Goal: Transaction & Acquisition: Book appointment/travel/reservation

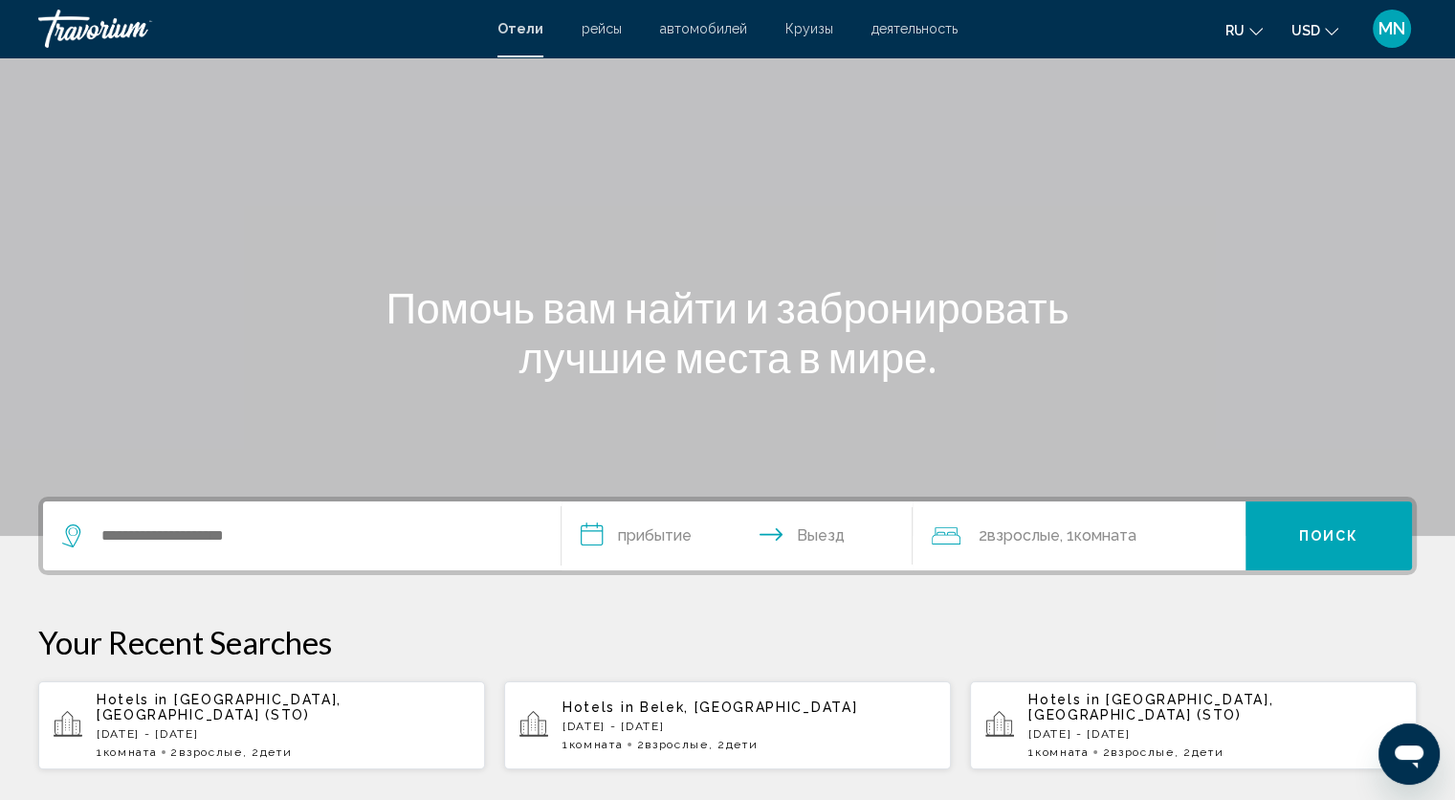
scroll to position [77, 0]
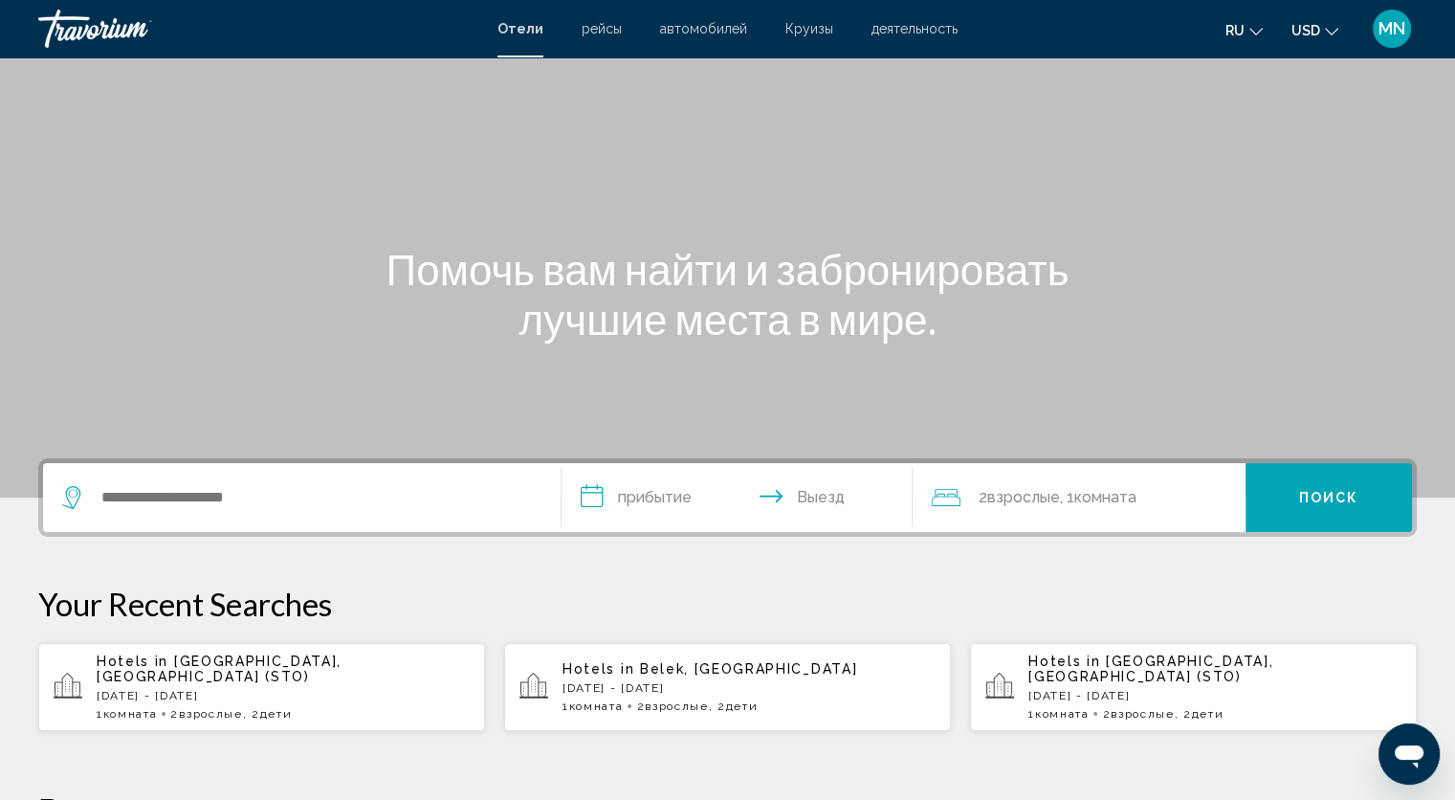
click at [242, 707] on span "Взрослые" at bounding box center [210, 713] width 63 height 13
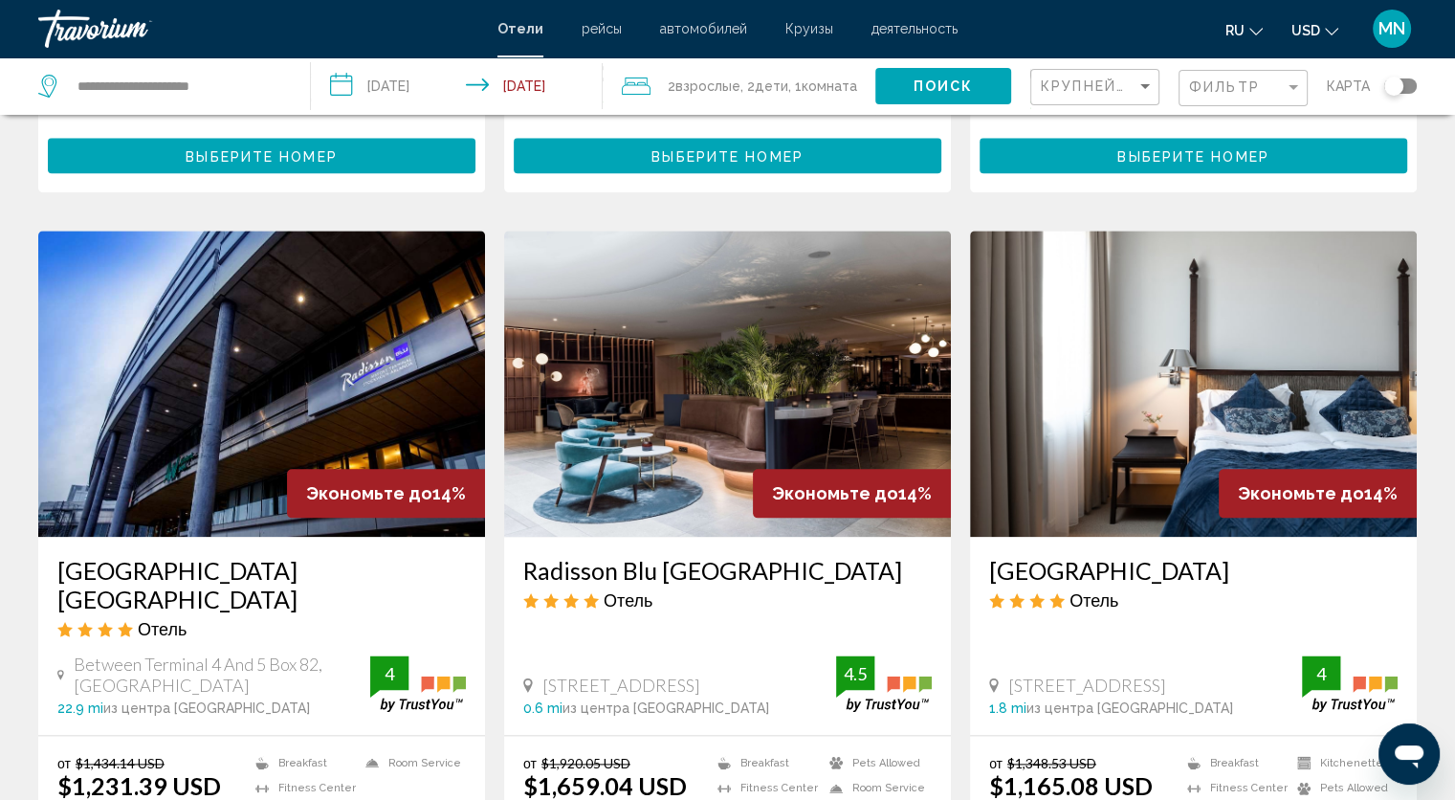
scroll to position [2180, 0]
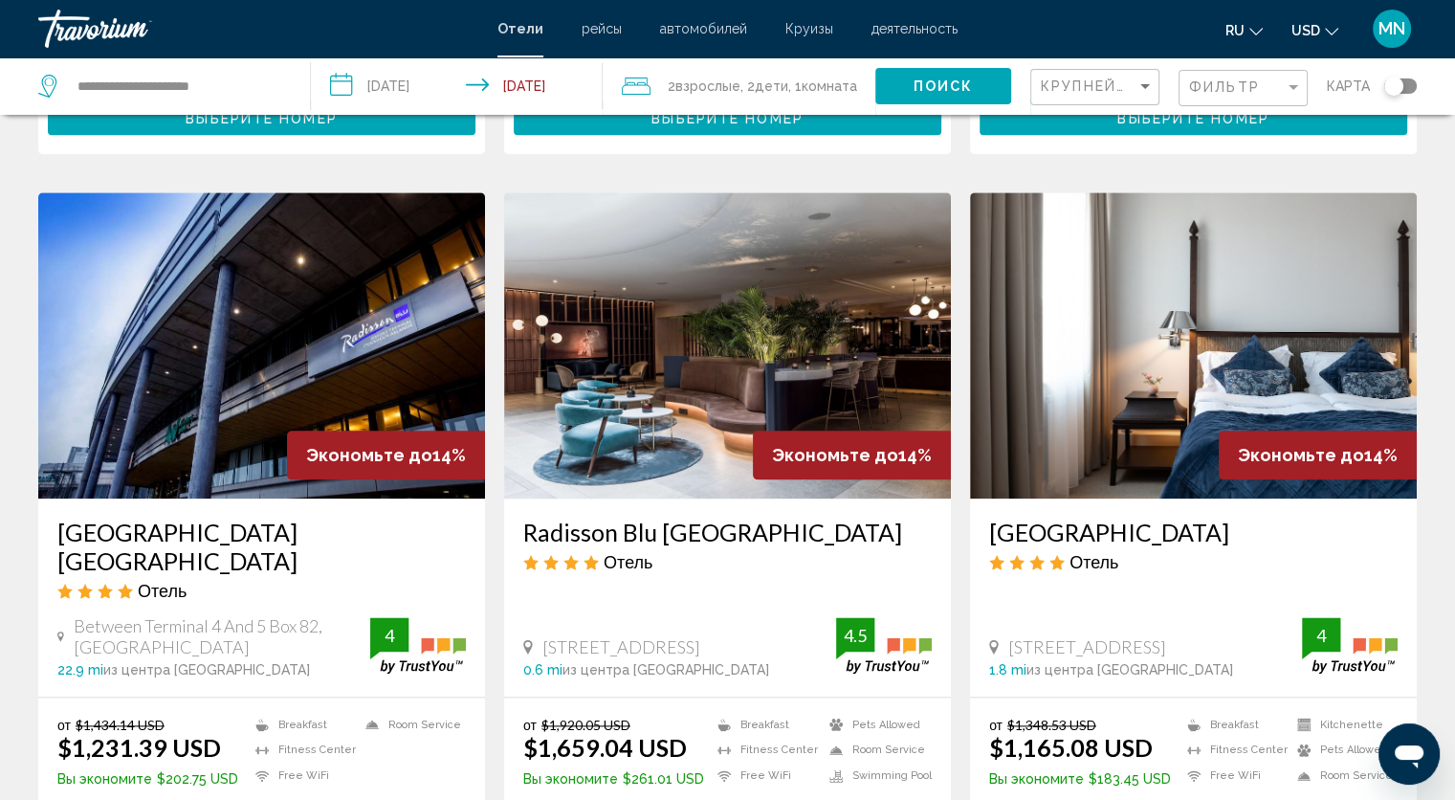
click at [712, 517] on h3 "Radisson Blu [GEOGRAPHIC_DATA]" at bounding box center [727, 531] width 408 height 29
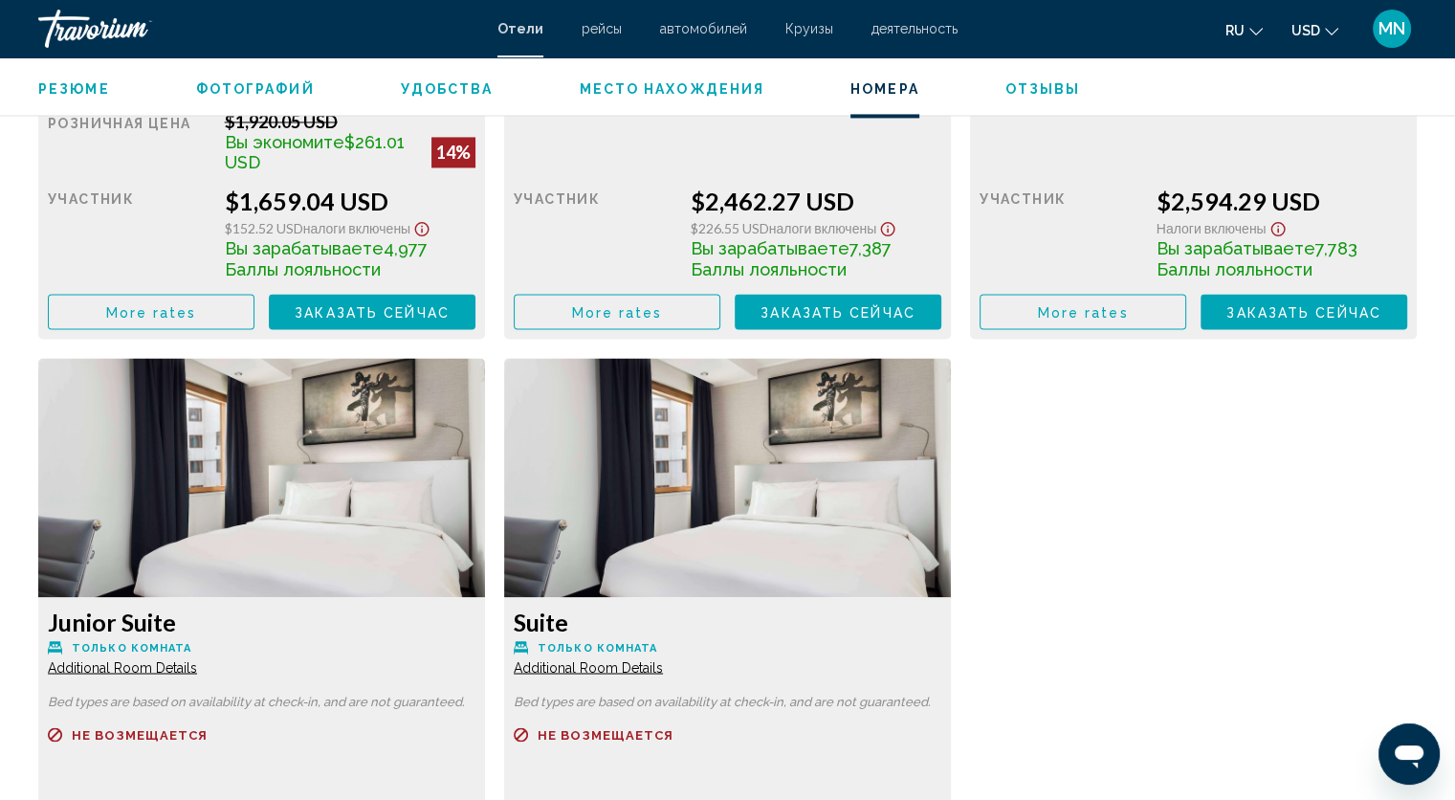
scroll to position [3060, 0]
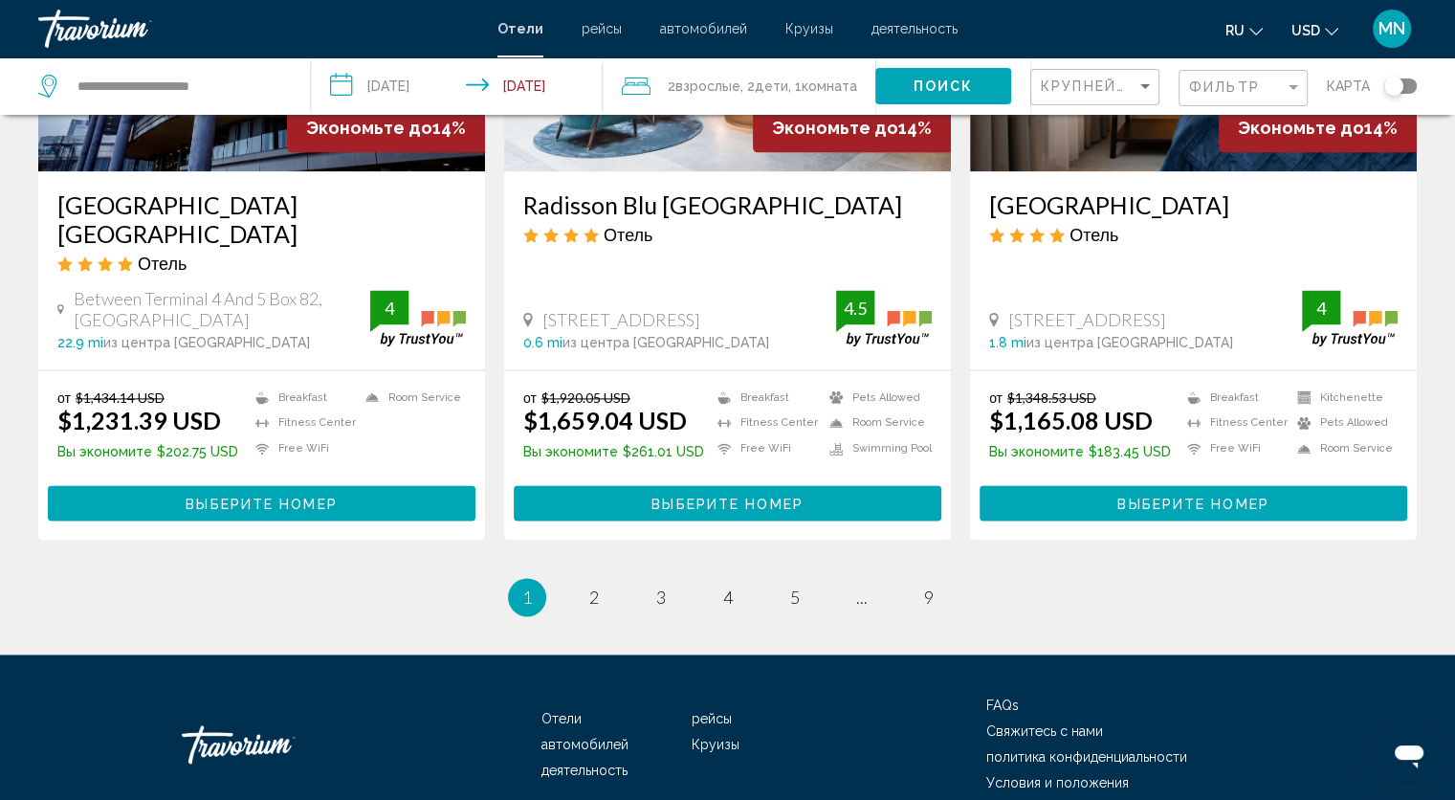
scroll to position [2509, 0]
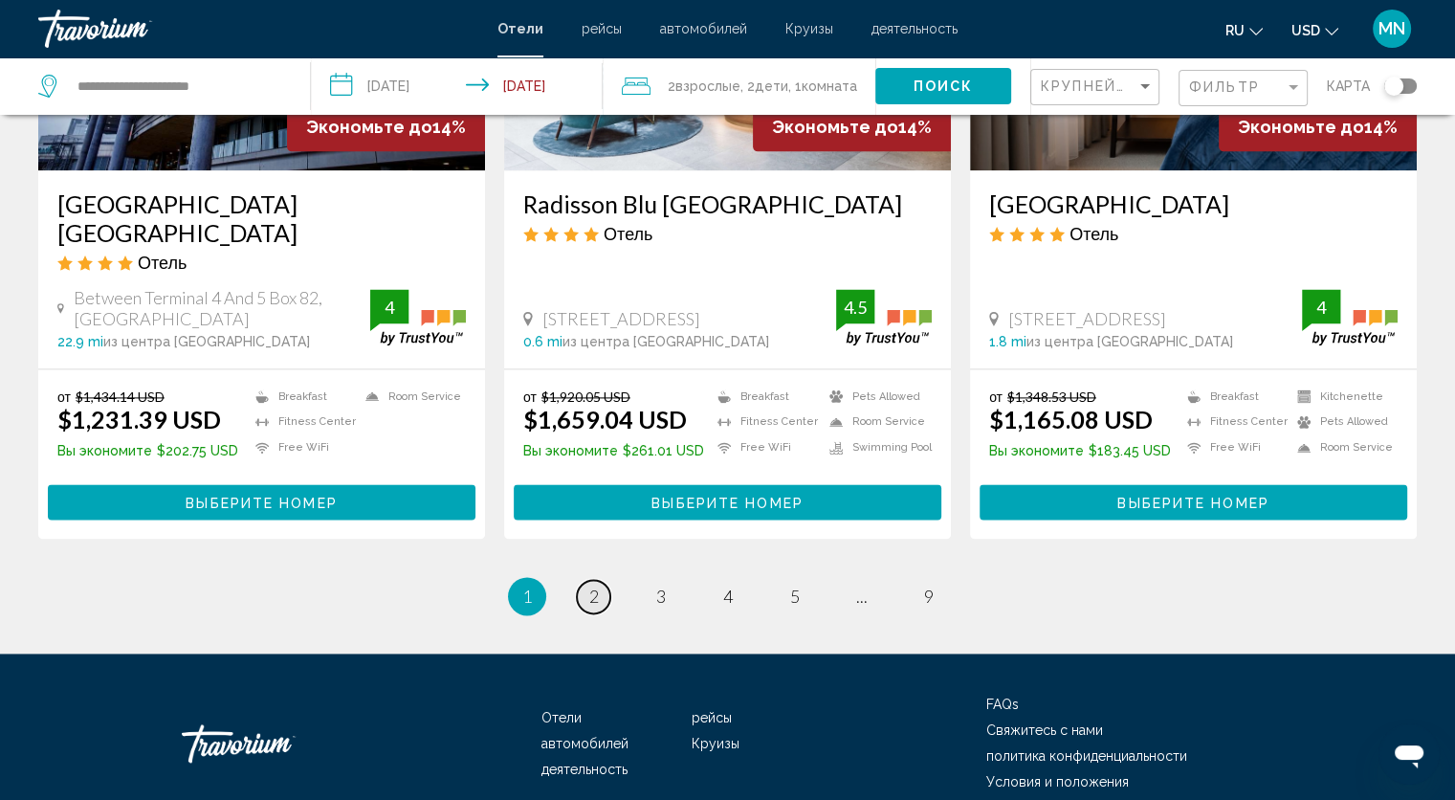
click at [594, 585] on span "2" at bounding box center [594, 595] width 10 height 21
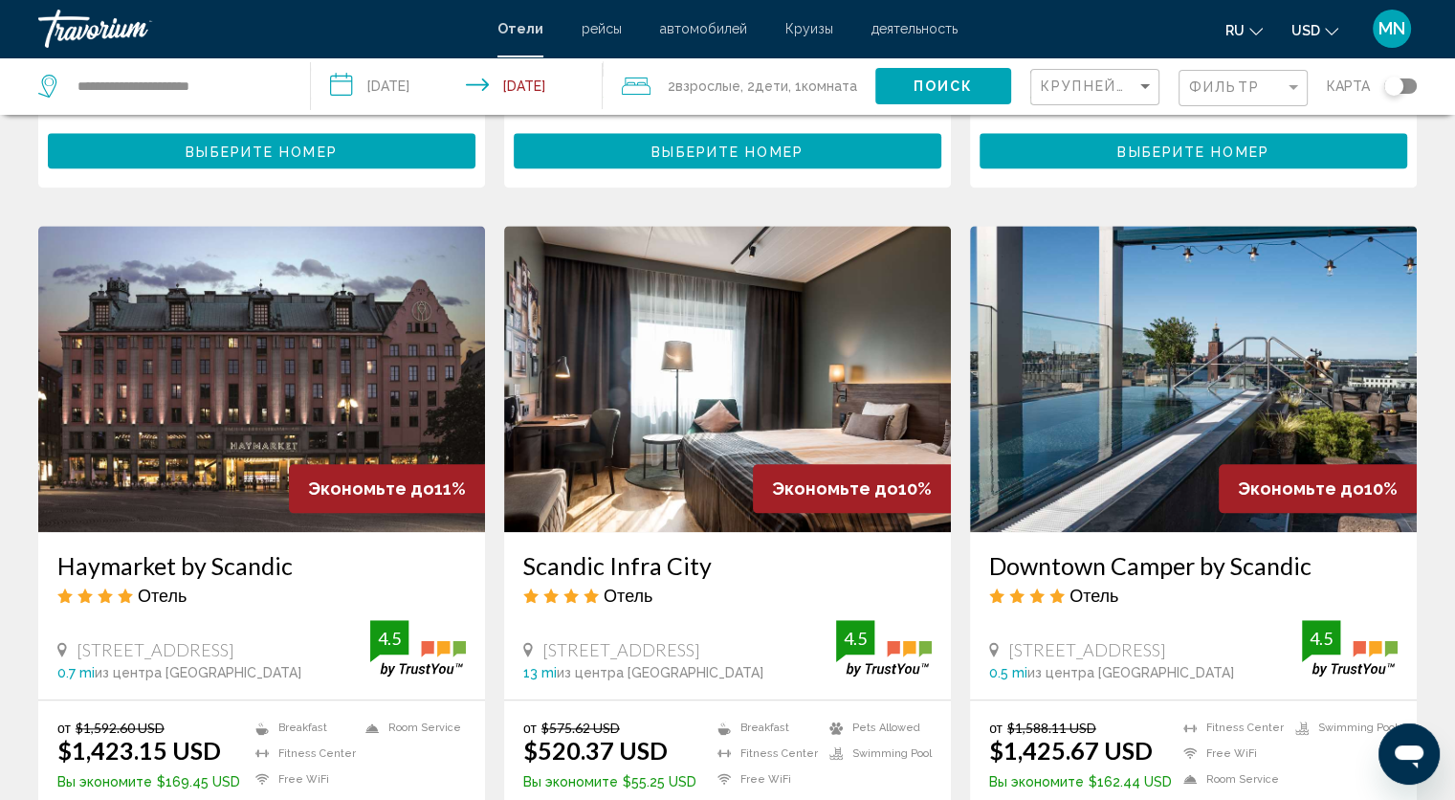
scroll to position [2066, 0]
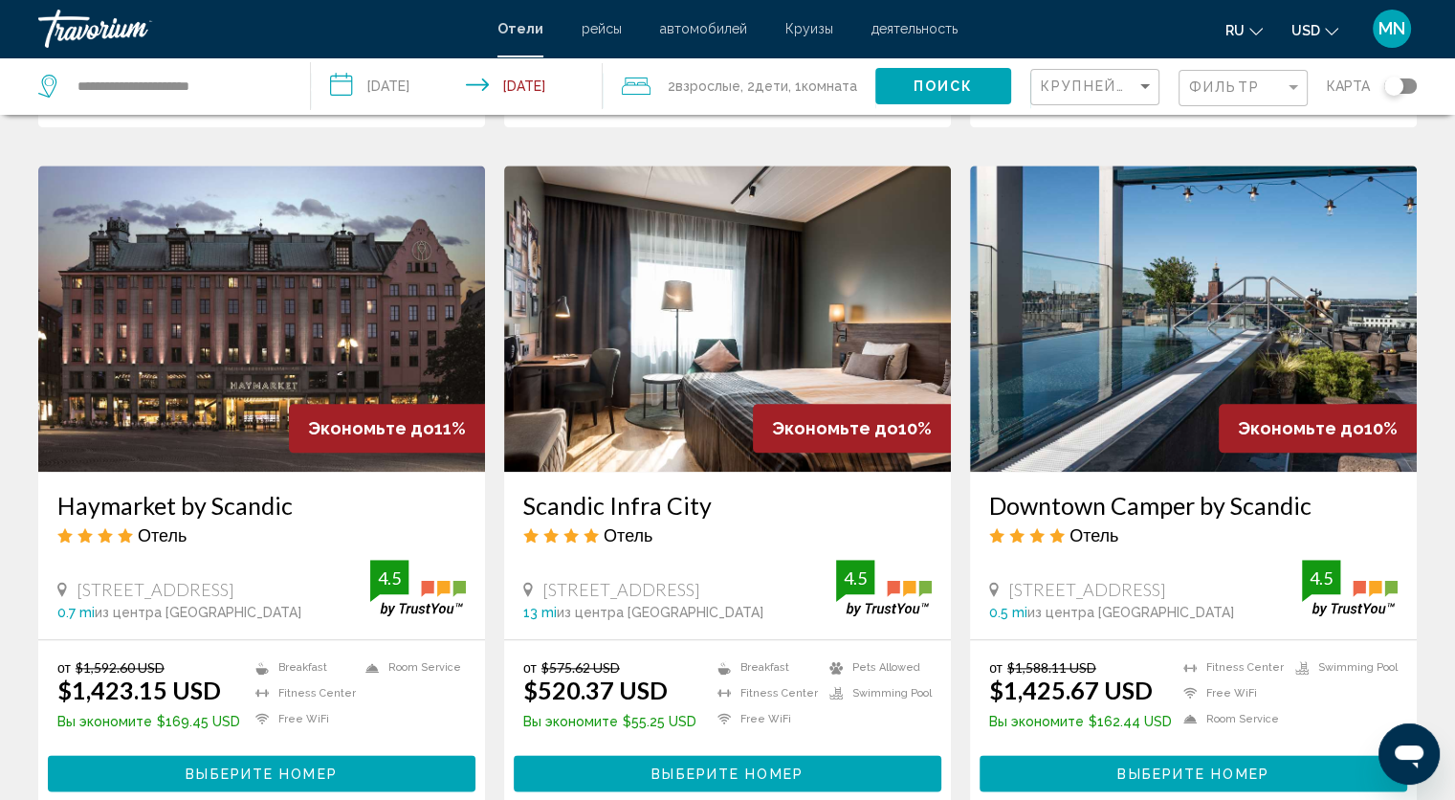
click at [182, 367] on img "Main content" at bounding box center [261, 318] width 447 height 306
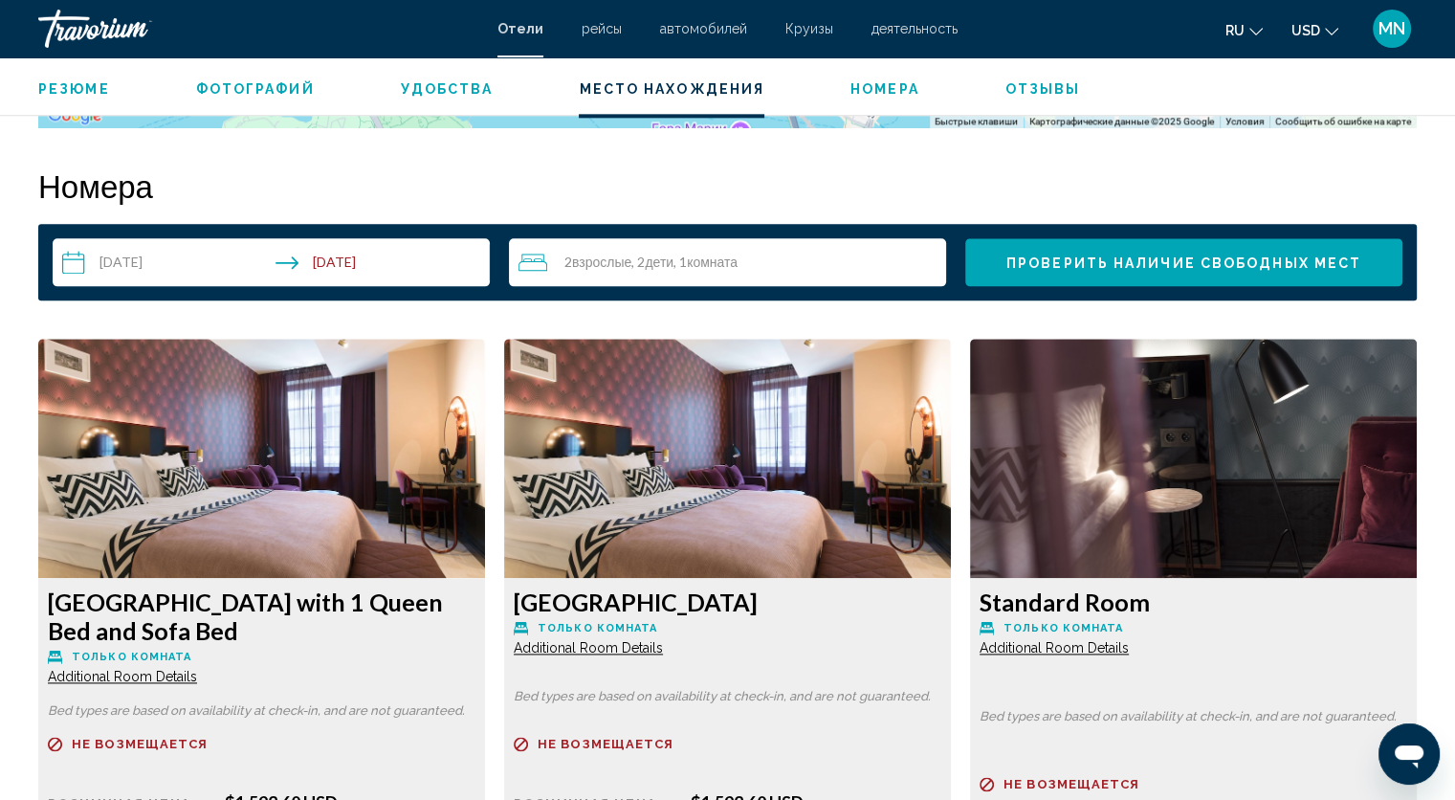
scroll to position [2372, 0]
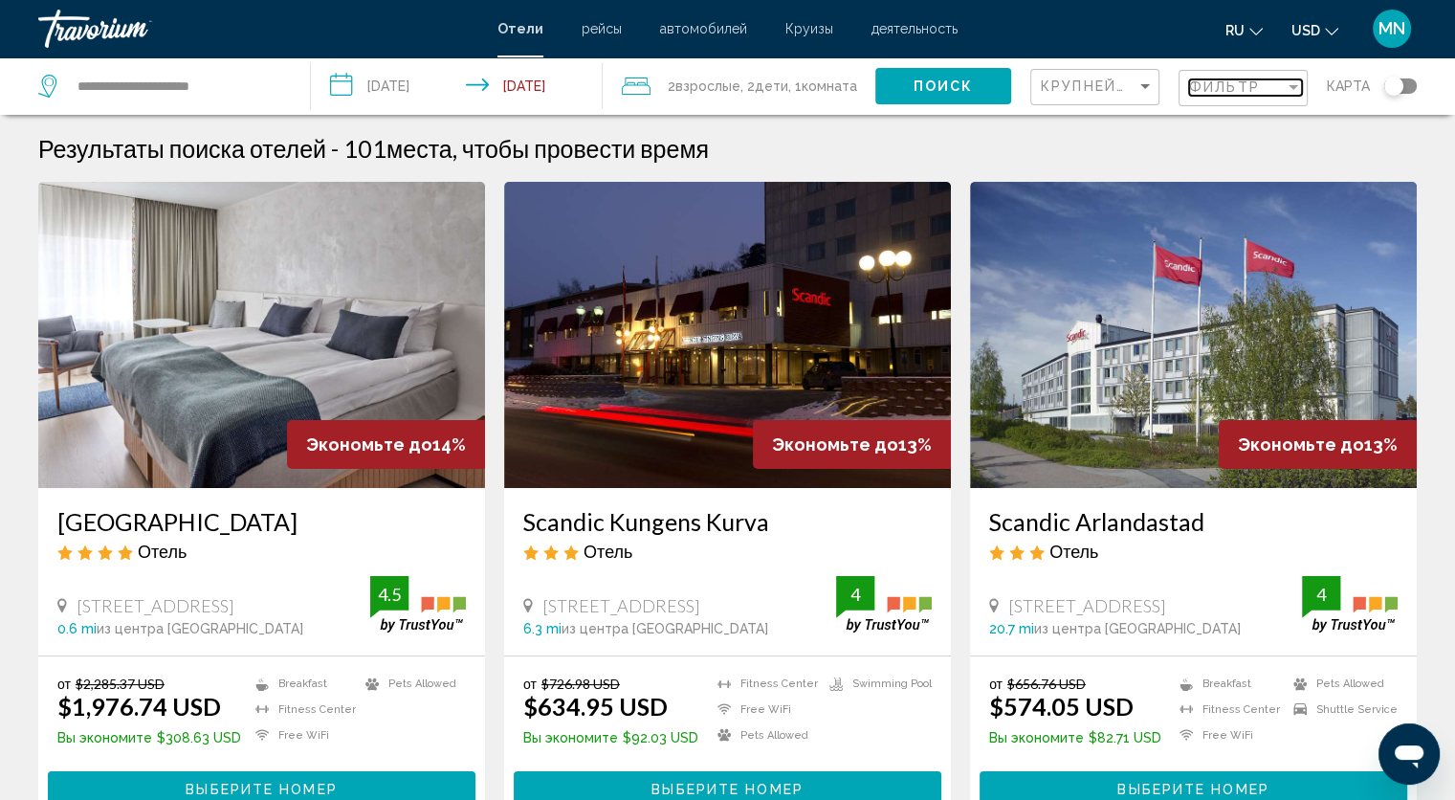
click at [1205, 88] on span "Фильтр" at bounding box center [1224, 86] width 71 height 15
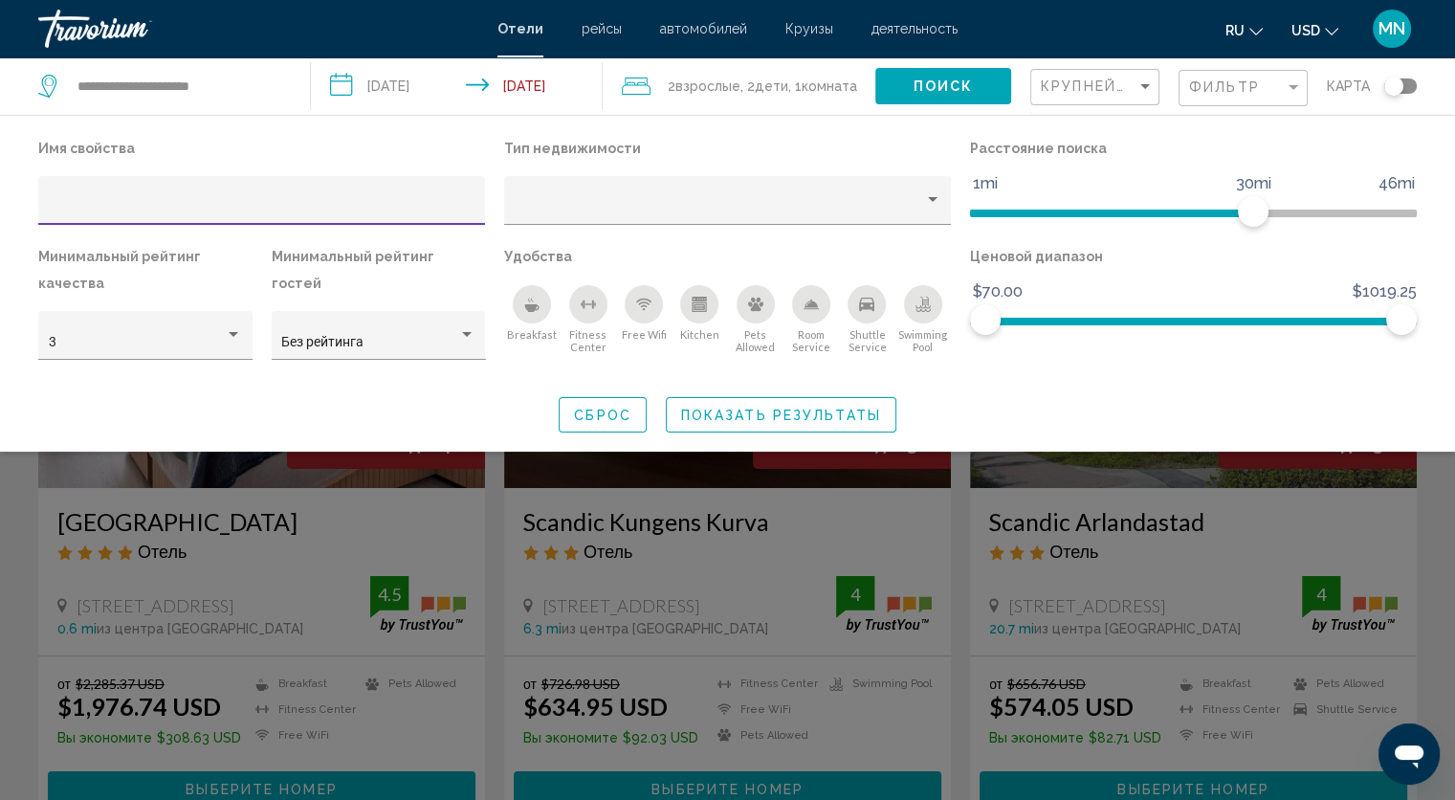
click at [537, 306] on icon "Breakfast" at bounding box center [532, 308] width 14 height 8
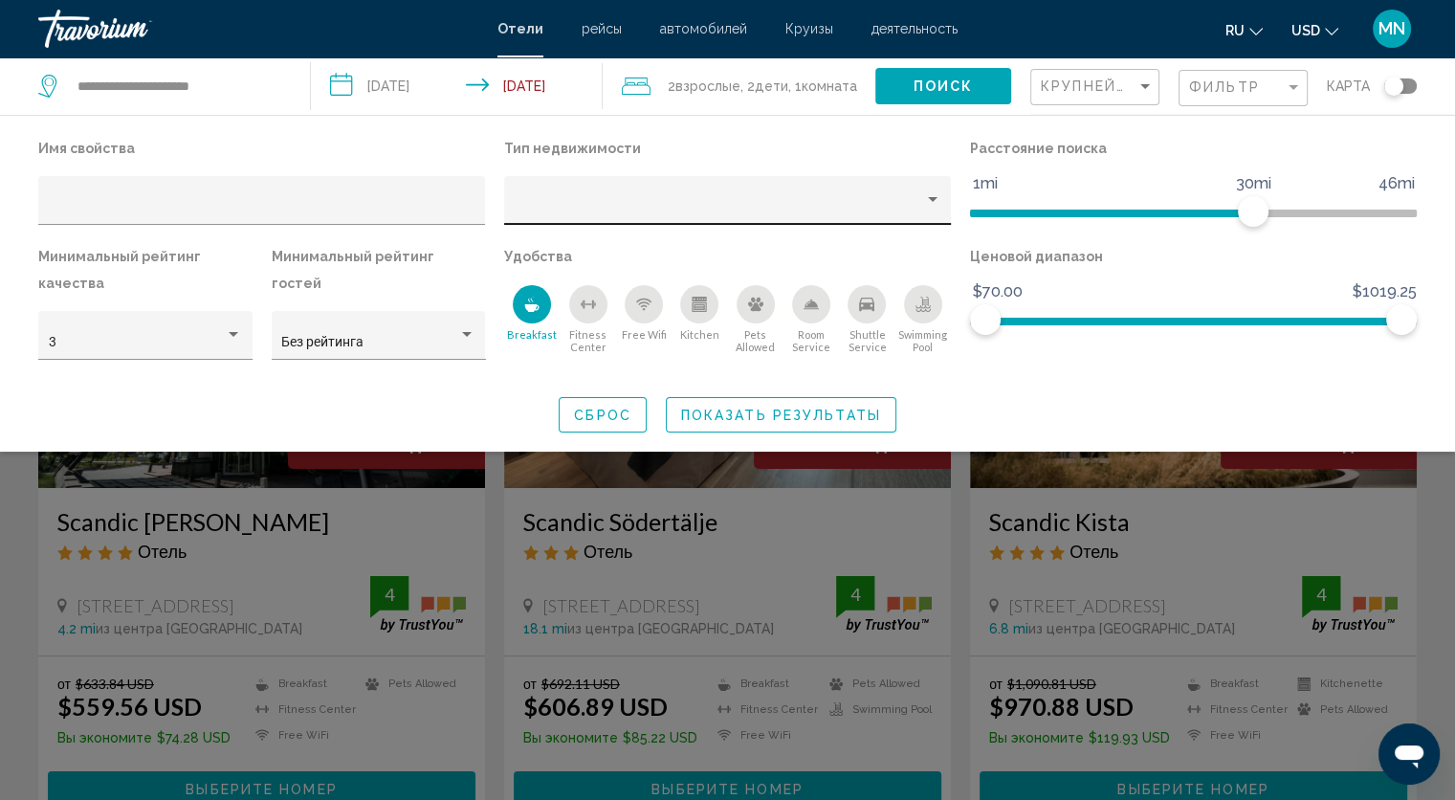
click at [596, 190] on div "Hotel Filters" at bounding box center [728, 205] width 427 height 39
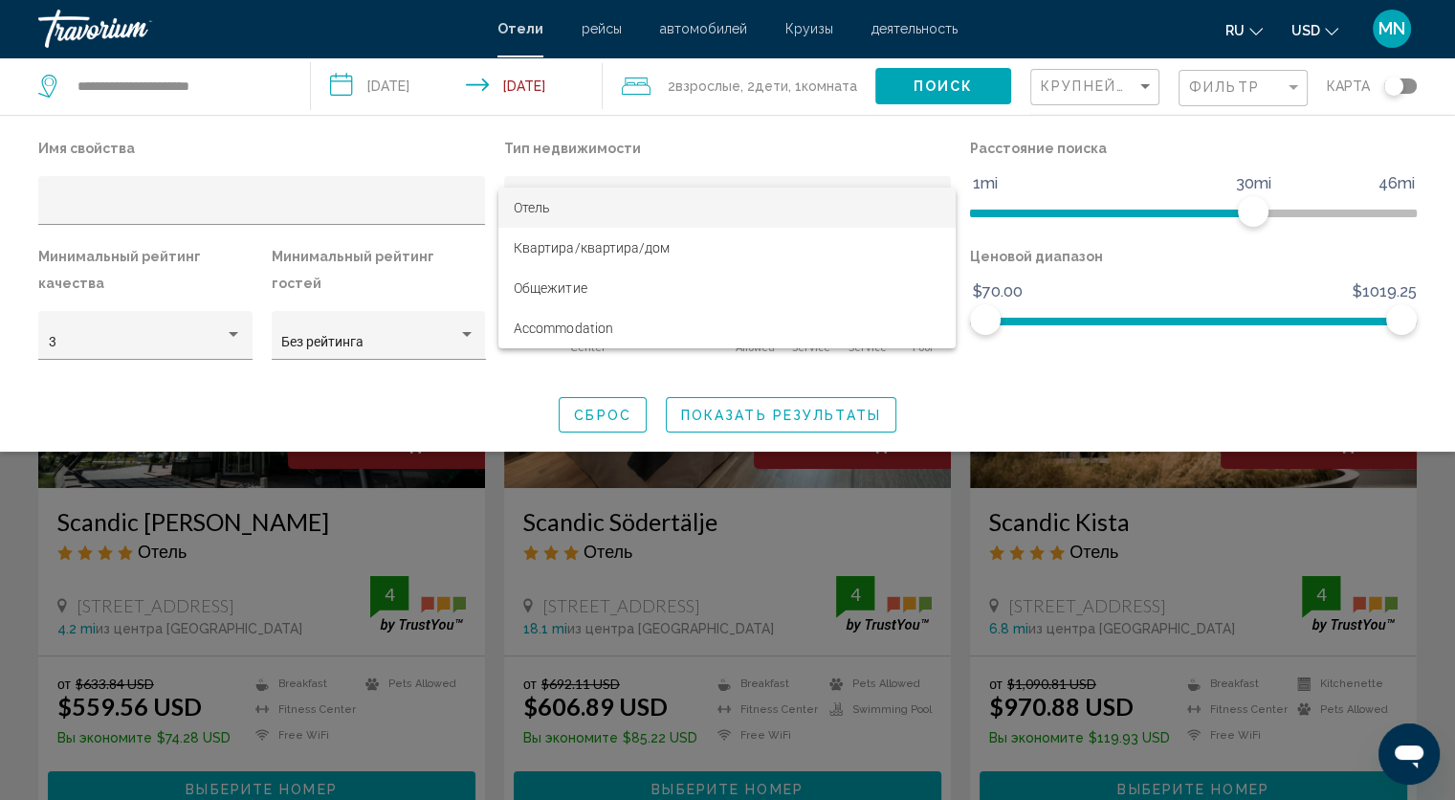
click at [738, 138] on div at bounding box center [727, 400] width 1455 height 800
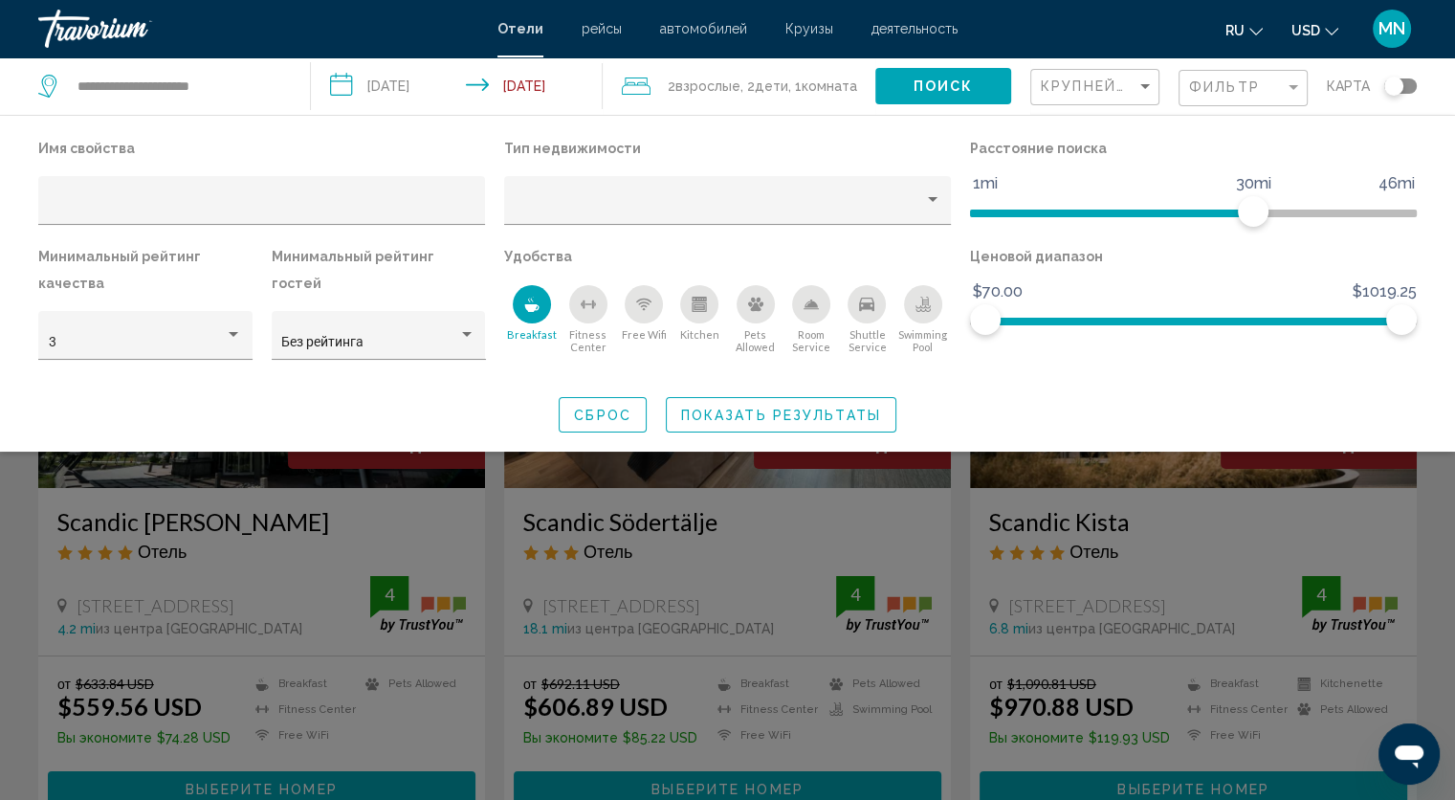
click at [540, 314] on div "Breakfast" at bounding box center [532, 304] width 38 height 38
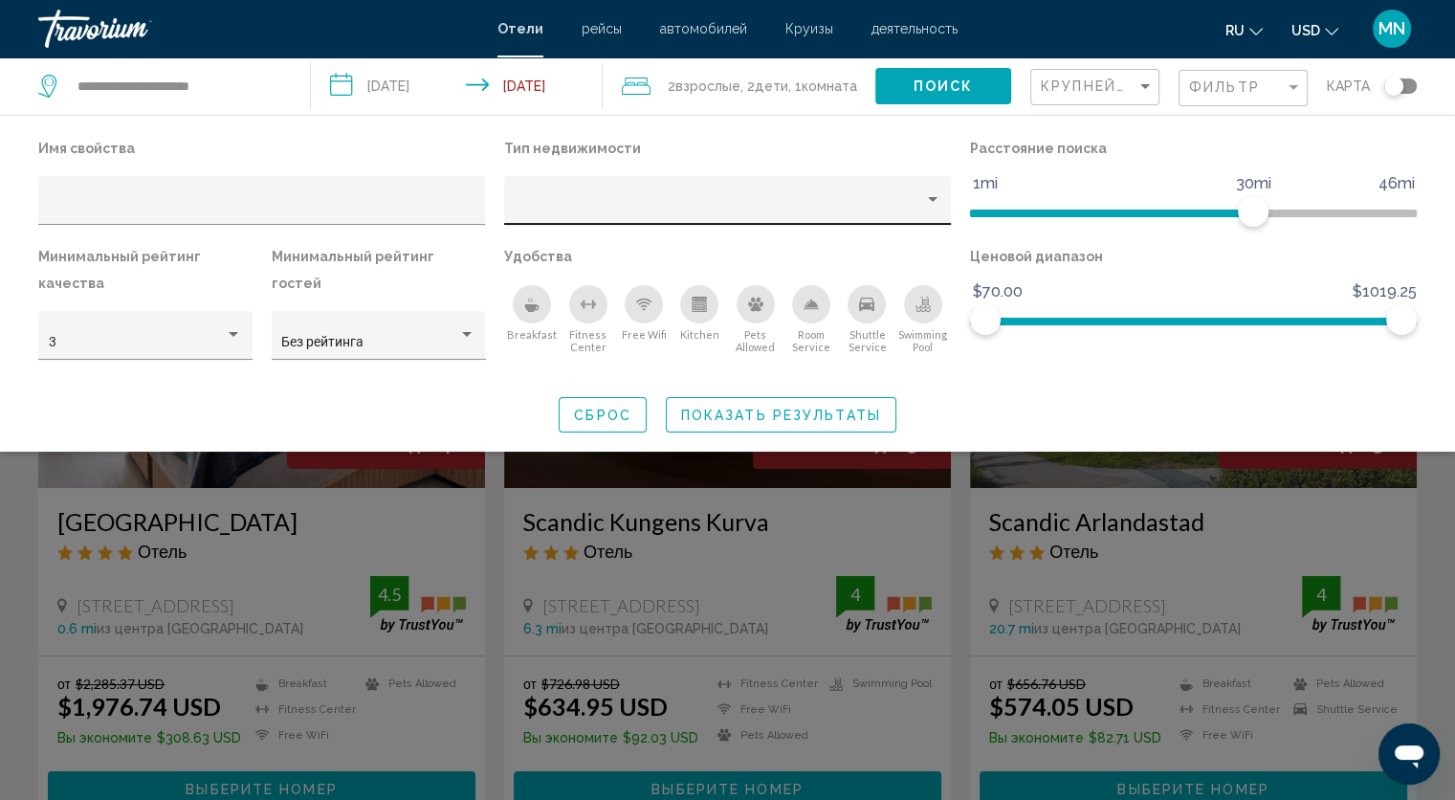
click at [645, 199] on div "Hotel Filters" at bounding box center [728, 205] width 427 height 39
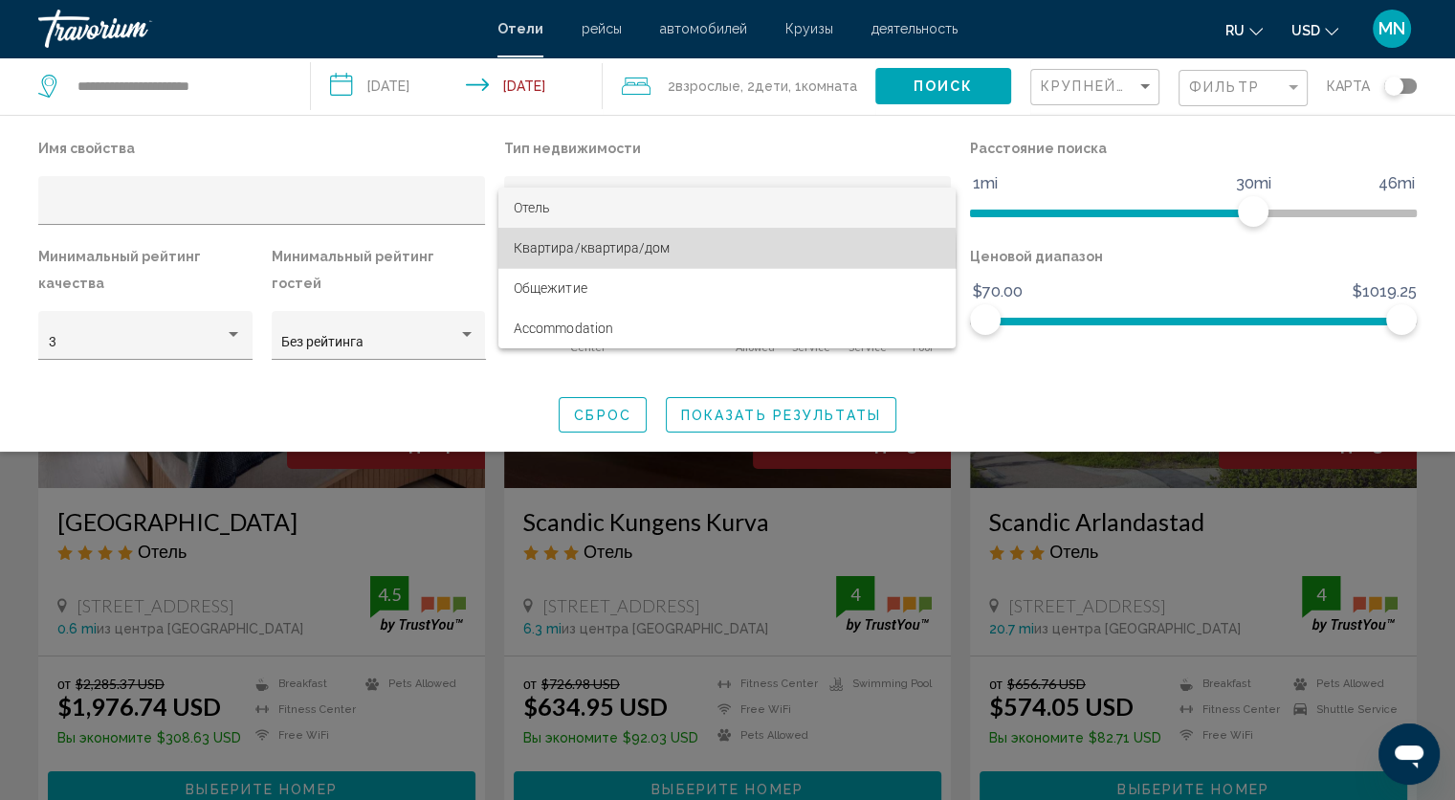
click at [602, 255] on span "Квартира/квартира/дом" at bounding box center [727, 248] width 427 height 40
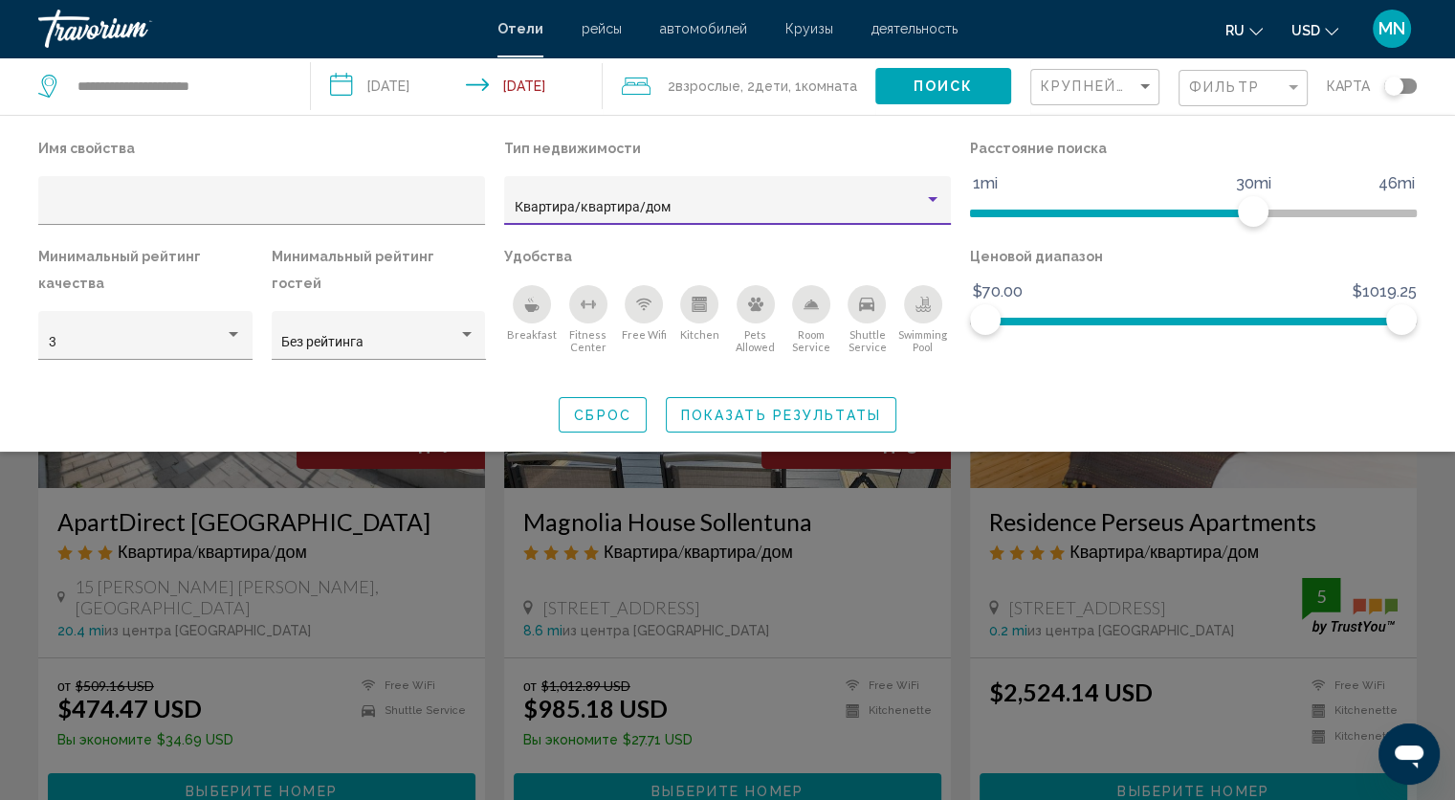
click at [683, 418] on span "Показать результаты" at bounding box center [781, 414] width 200 height 15
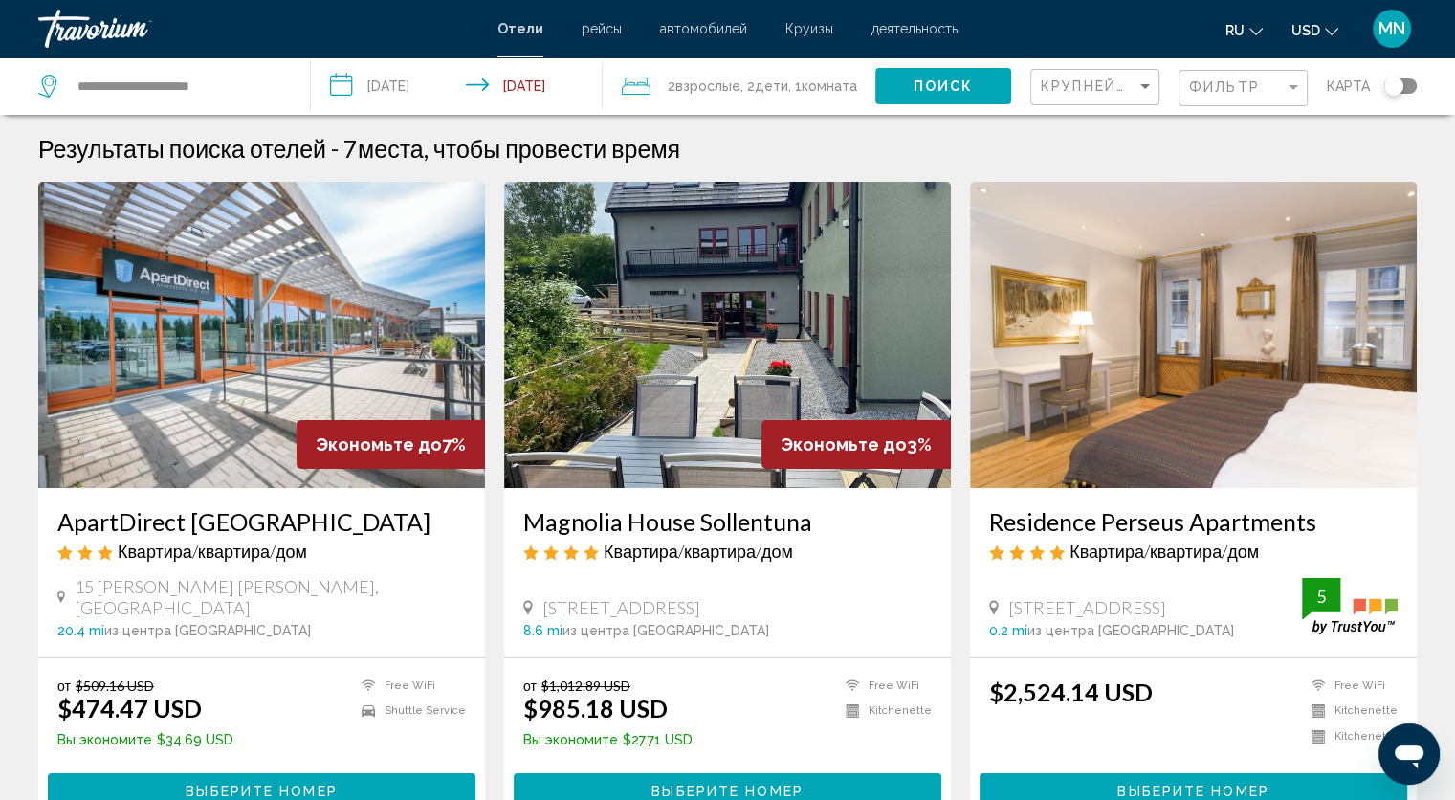
click at [1190, 75] on div "Фильтр" at bounding box center [1245, 88] width 113 height 35
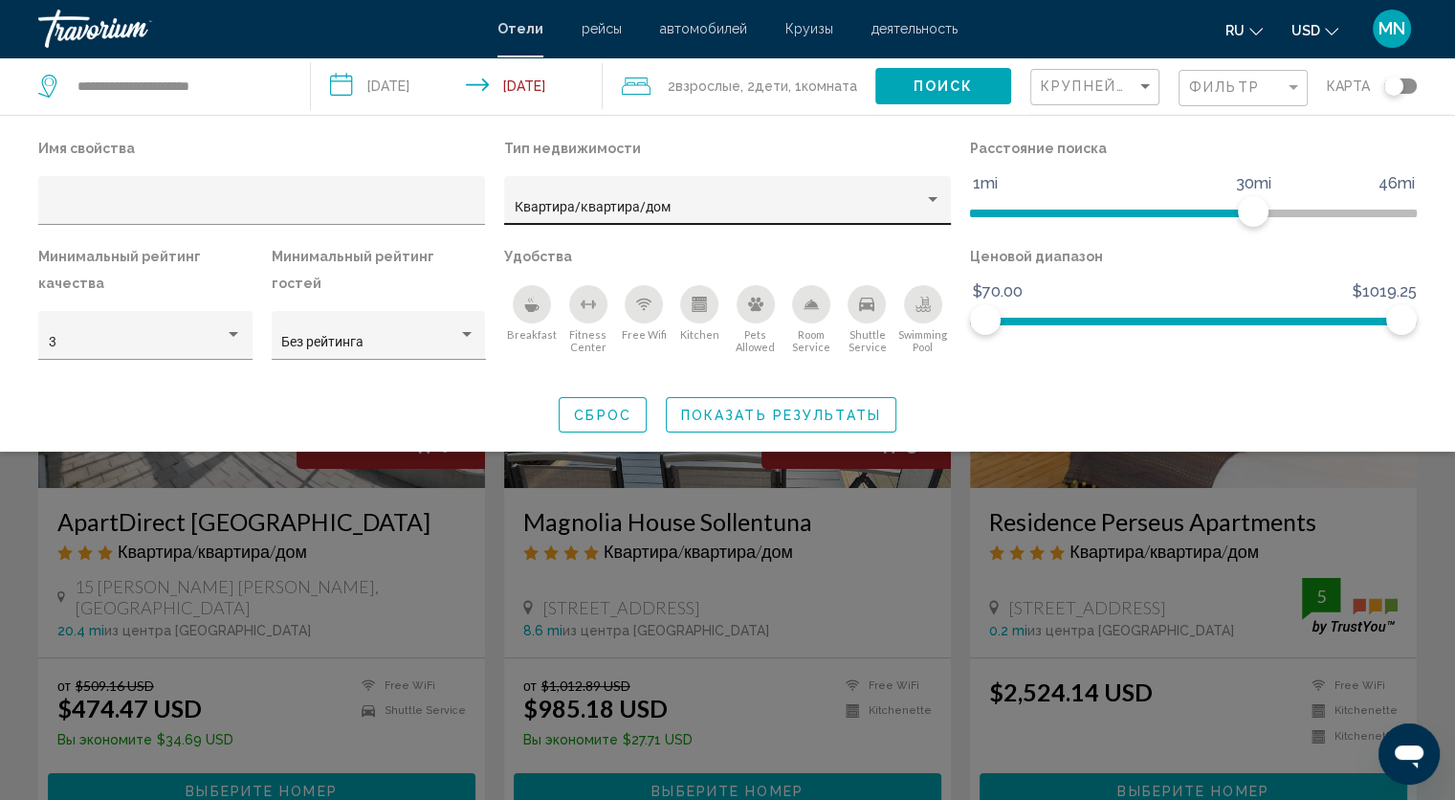
click at [581, 198] on div "Квартира/квартира/дом" at bounding box center [728, 205] width 427 height 39
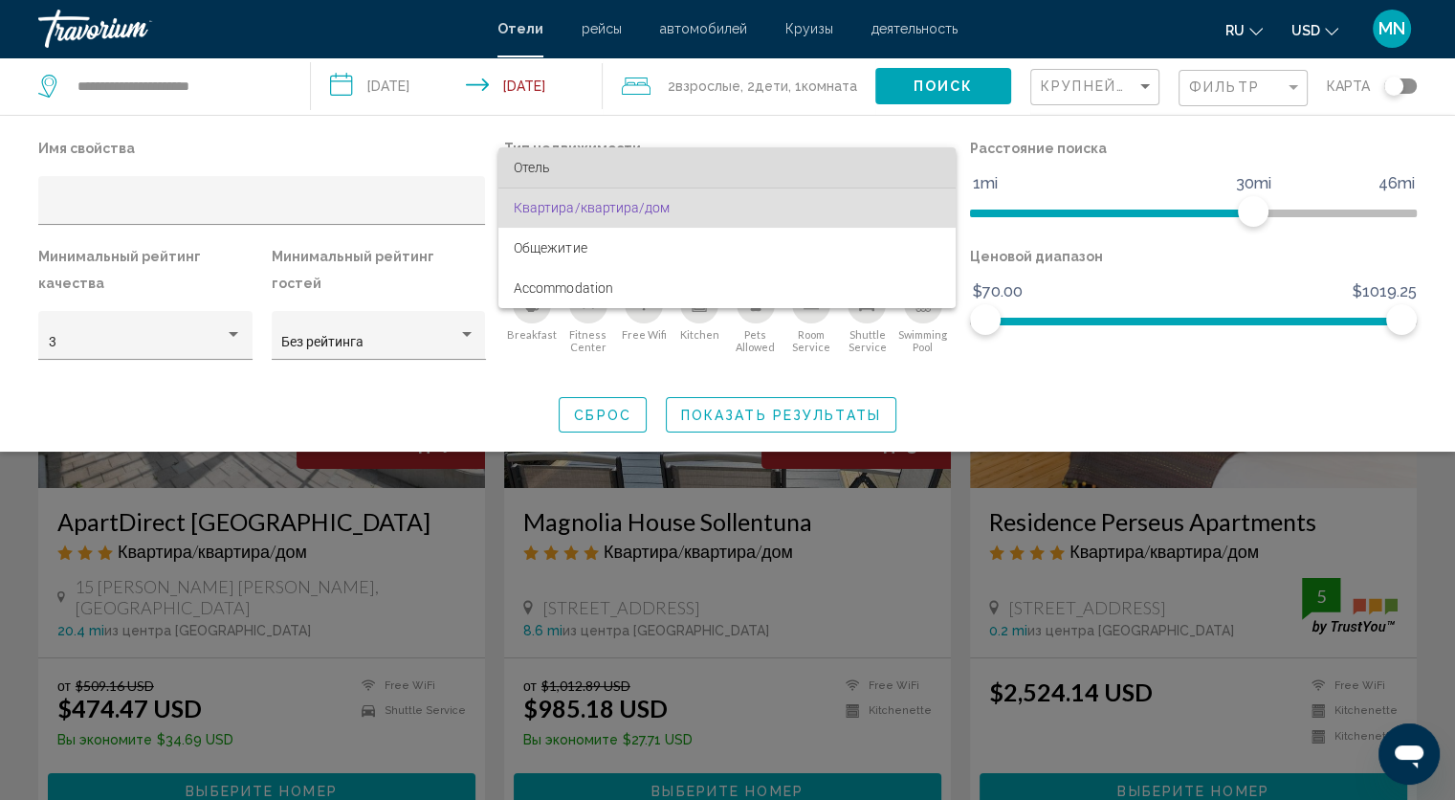
click at [559, 165] on span "Отель" at bounding box center [727, 167] width 427 height 40
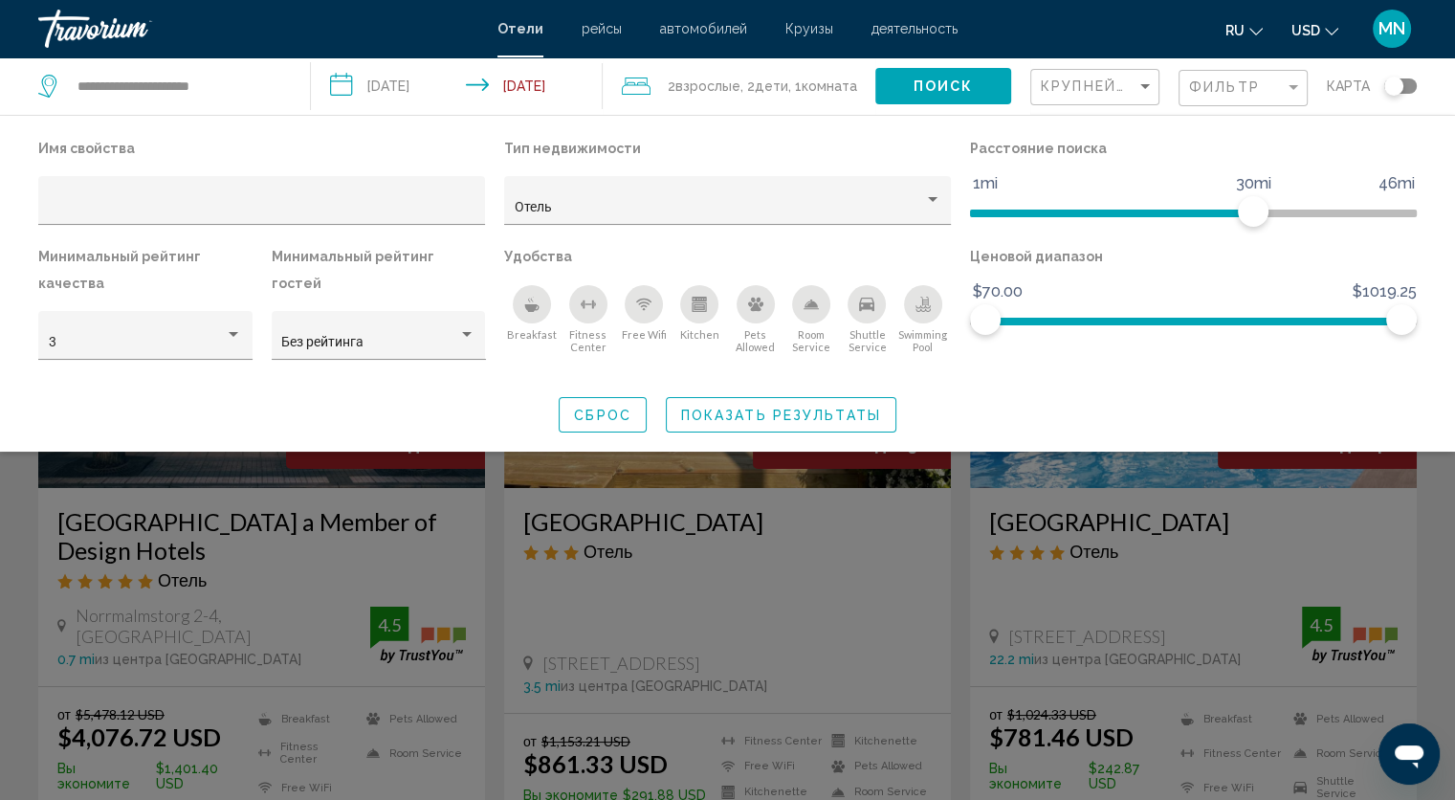
click at [537, 320] on div "Breakfast" at bounding box center [532, 304] width 38 height 38
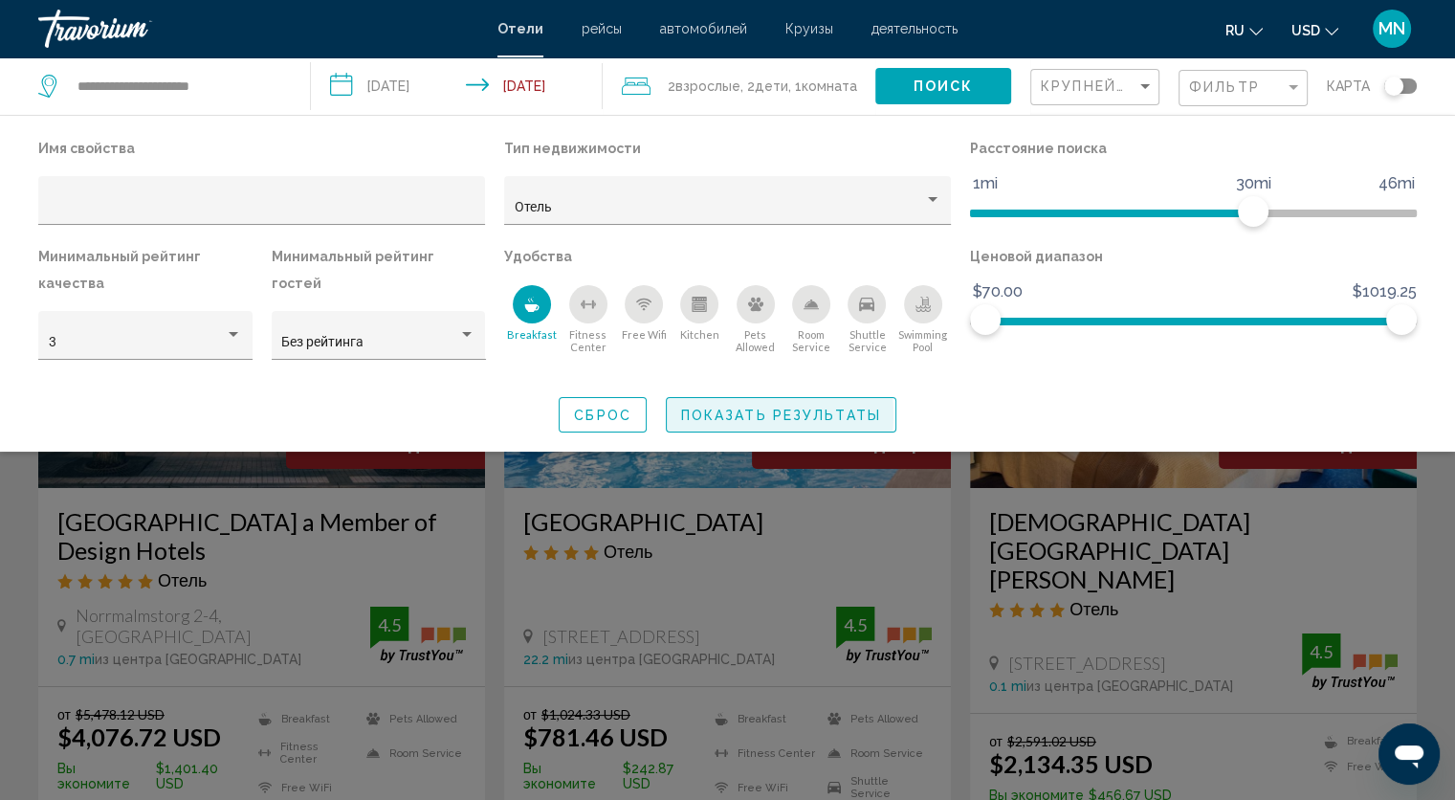
click at [703, 415] on span "Показать результаты" at bounding box center [781, 414] width 200 height 15
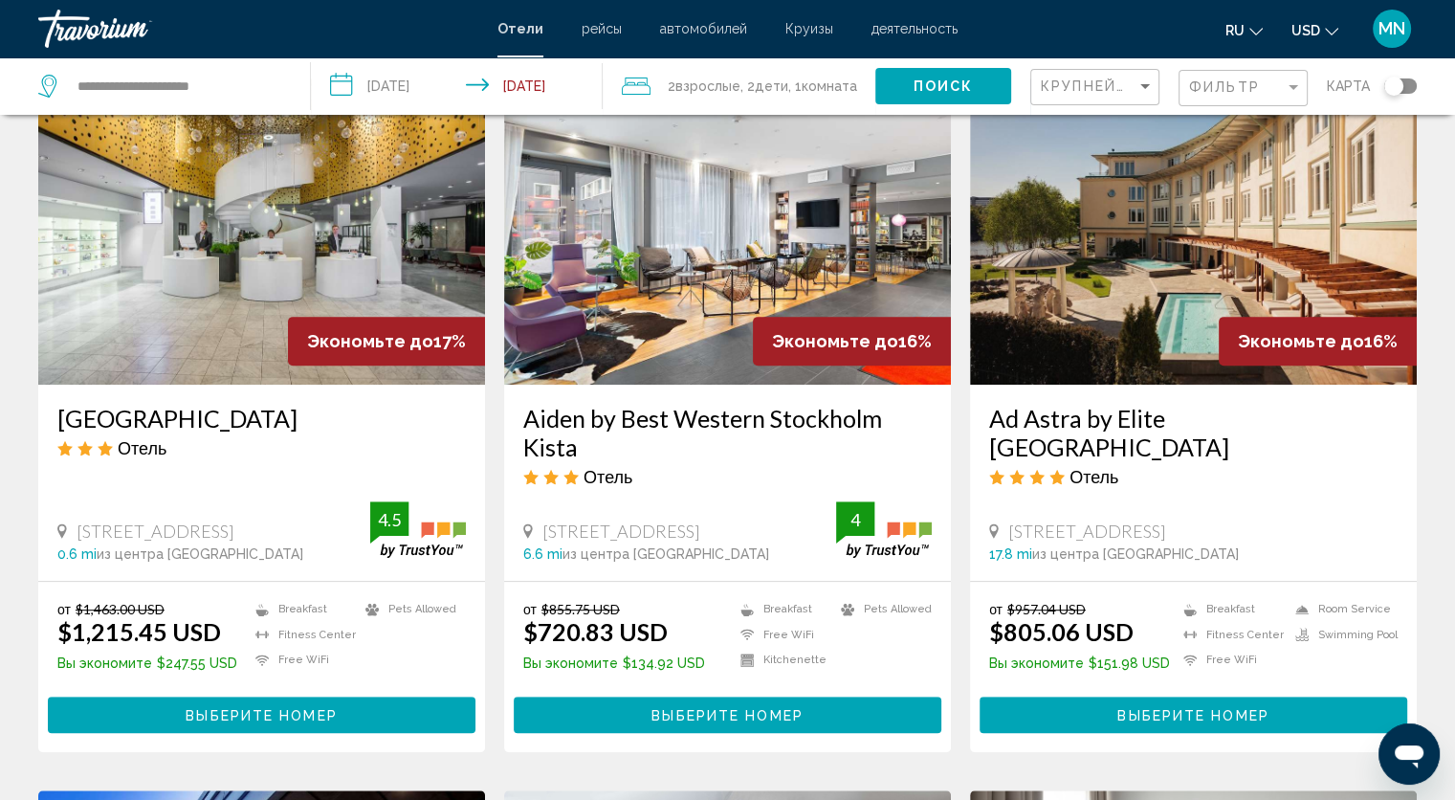
scroll to position [880, 0]
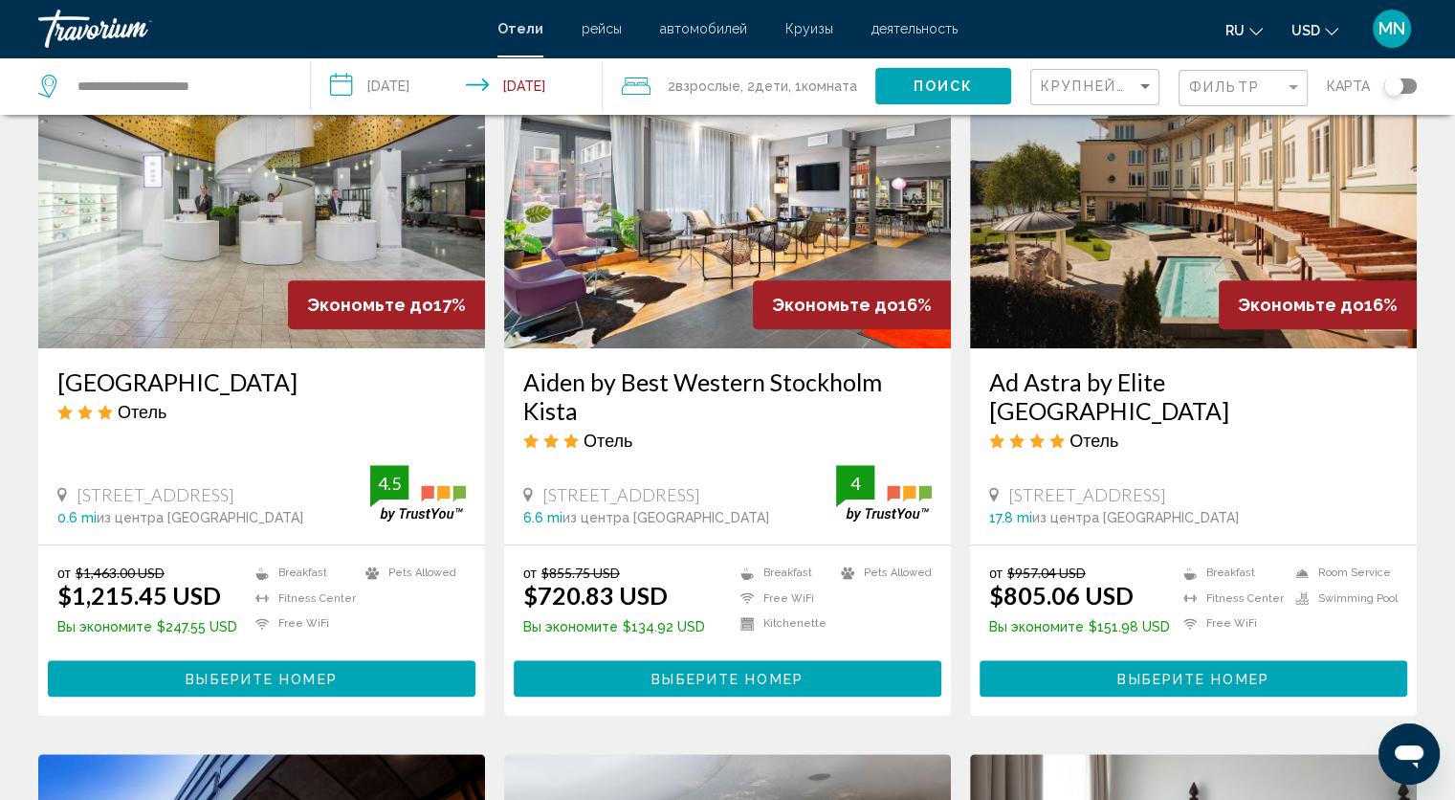
click at [291, 286] on img "Main content" at bounding box center [261, 195] width 447 height 306
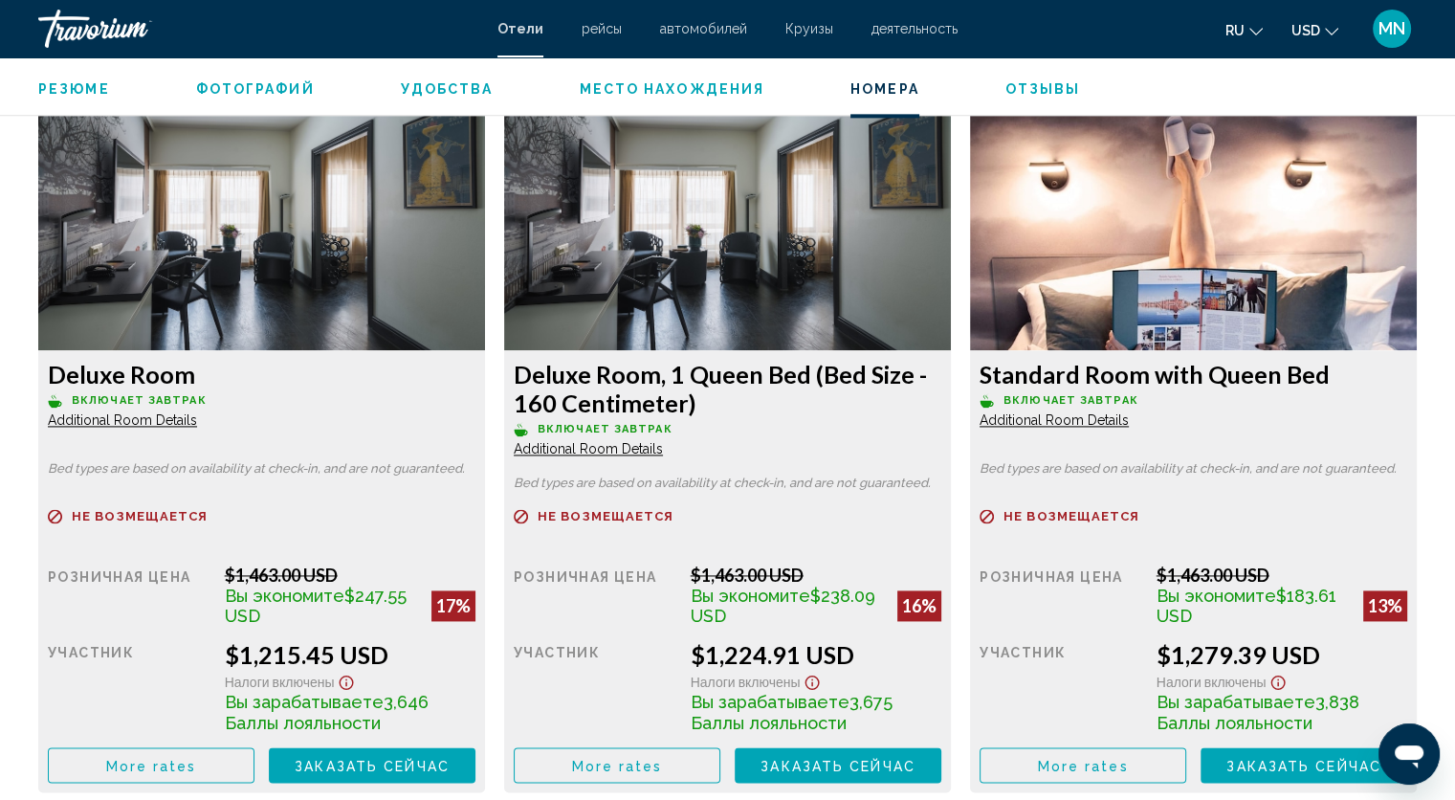
scroll to position [2563, 0]
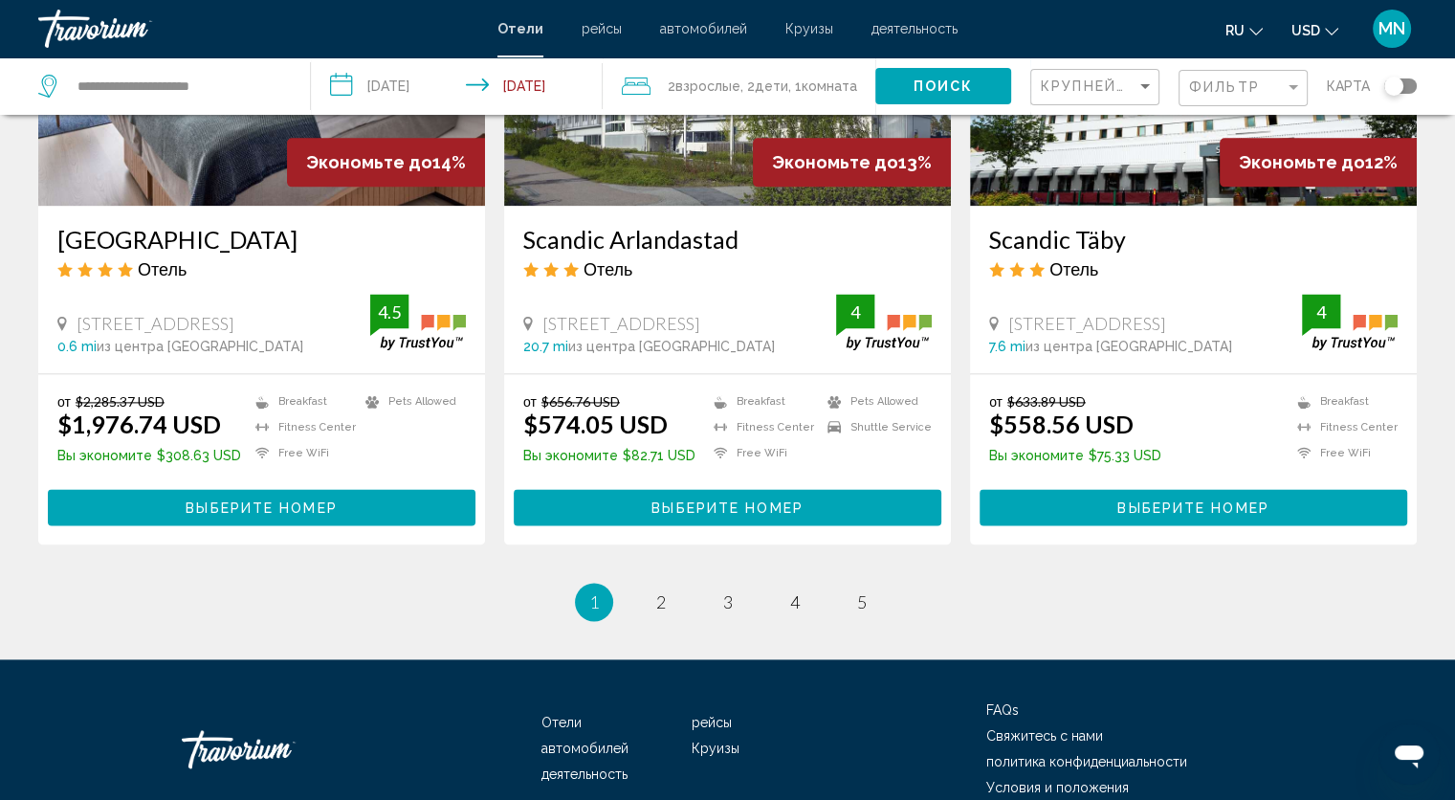
scroll to position [2448, 0]
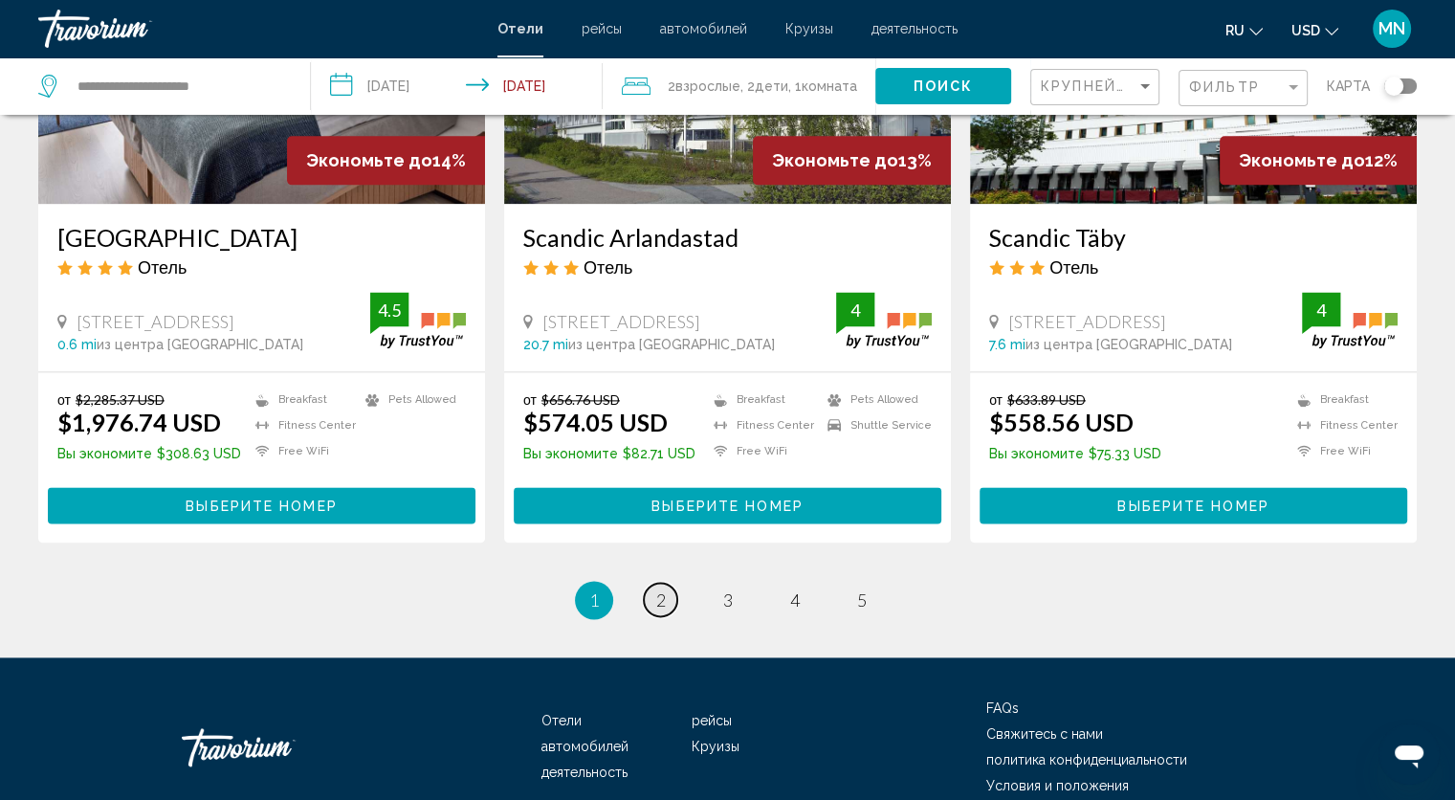
click at [666, 582] on link "page 2" at bounding box center [660, 598] width 33 height 33
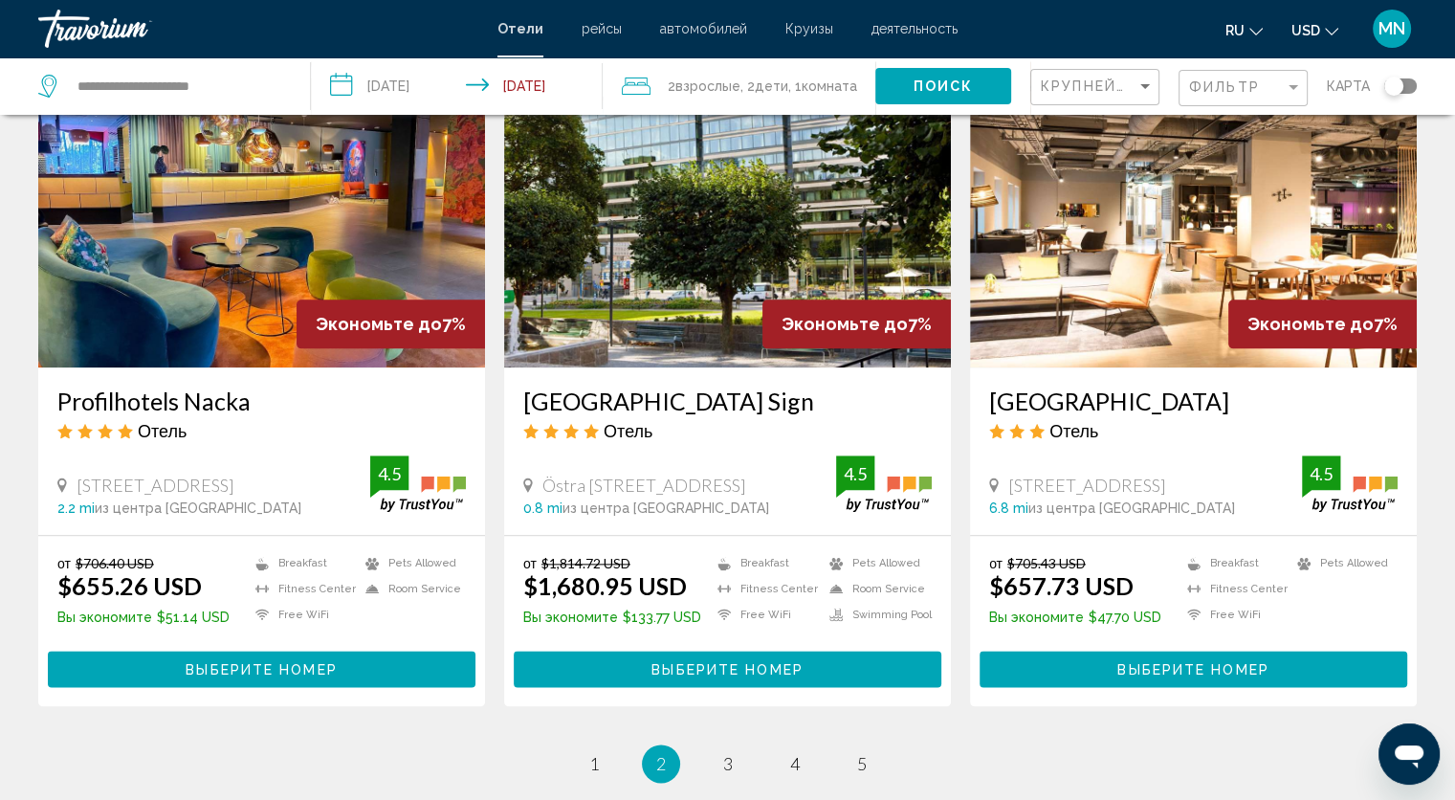
scroll to position [2180, 0]
